Goal: Task Accomplishment & Management: Use online tool/utility

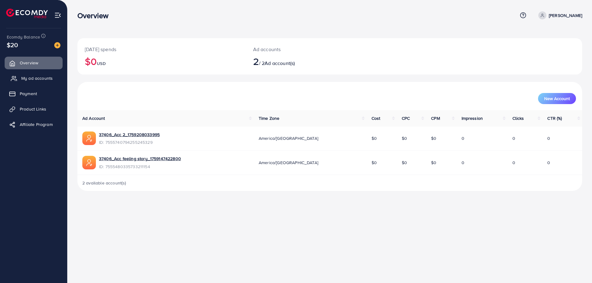
click at [48, 78] on span "My ad accounts" at bounding box center [36, 78] width 31 height 6
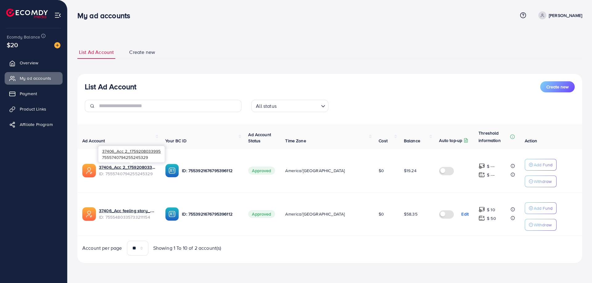
click at [129, 172] on span "ID: 7555740794255245329" at bounding box center [127, 174] width 56 height 6
copy span "7555740794255245329"
